Goal: Find specific page/section: Find specific page/section

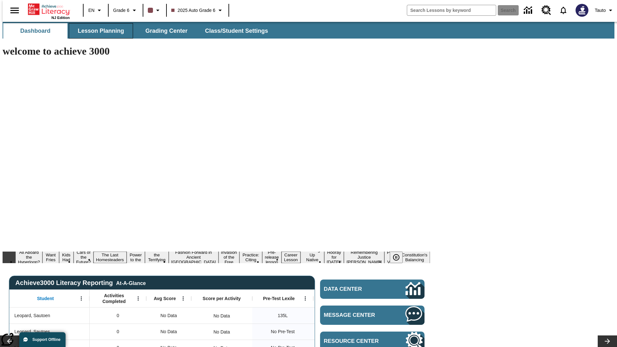
click at [98, 31] on span "Lesson Planning" at bounding box center [101, 30] width 46 height 7
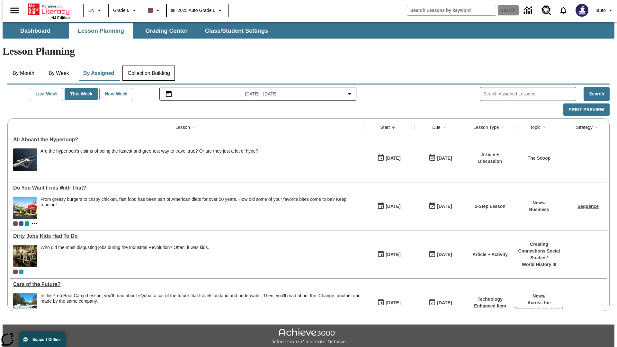
click at [148, 66] on button "Collection Building" at bounding box center [148, 73] width 53 height 15
